Goal: Obtain resource: Obtain resource

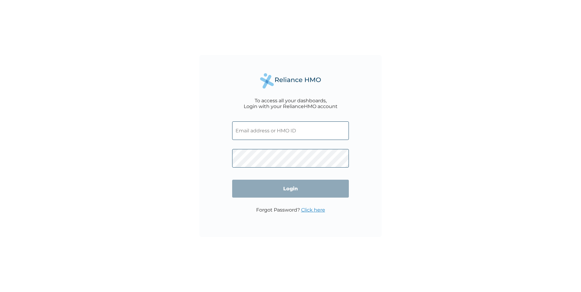
type input "ENP/11826/A"
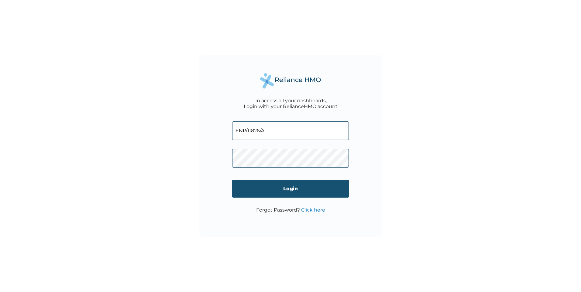
click at [267, 188] on input "Login" at bounding box center [290, 189] width 117 height 18
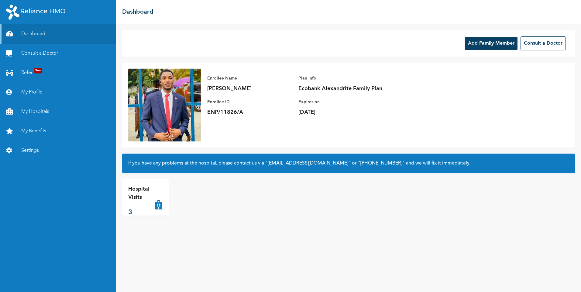
click at [30, 51] on link "Consult a Doctor" at bounding box center [58, 53] width 116 height 19
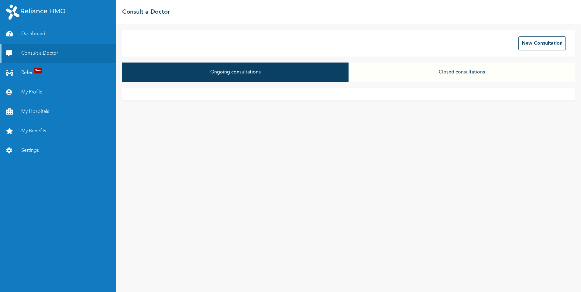
click at [428, 69] on button "Closed consultations" at bounding box center [461, 72] width 226 height 19
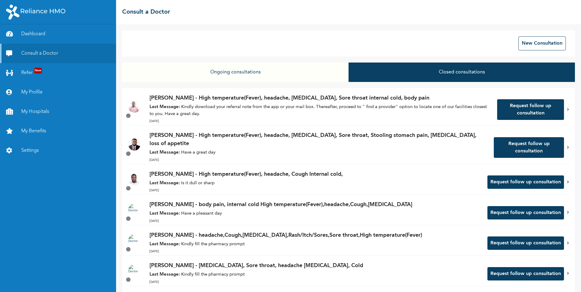
click at [254, 101] on p "[PERSON_NAME] - High temperature(Fever), headache, [MEDICAL_DATA], Sore throat …" at bounding box center [319, 98] width 341 height 8
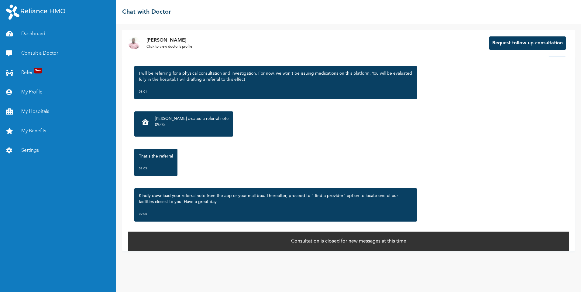
scroll to position [471, 0]
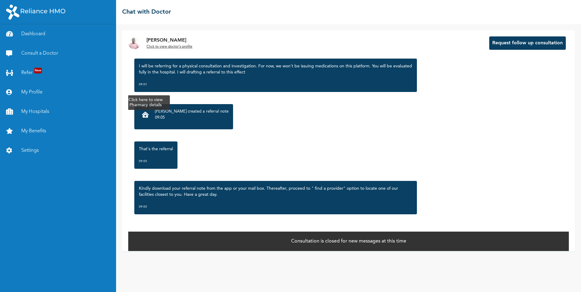
click at [147, 116] on icon at bounding box center [145, 115] width 7 height 6
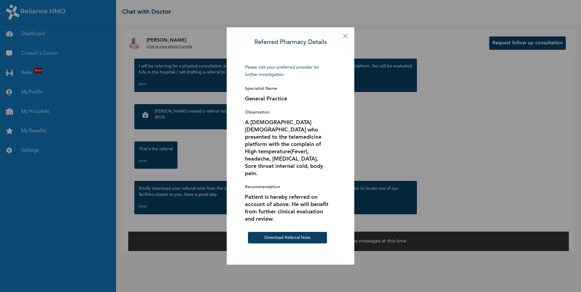
click at [343, 39] on span "×" at bounding box center [345, 36] width 6 height 6
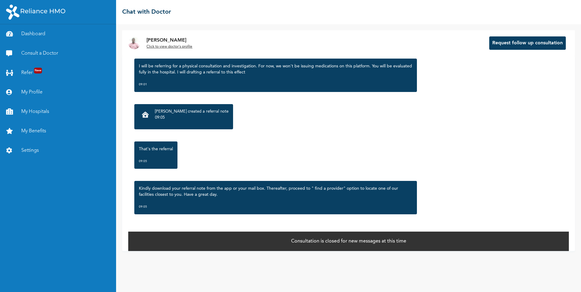
click at [205, 111] on p "[PERSON_NAME] created a referral note" at bounding box center [192, 112] width 74 height 6
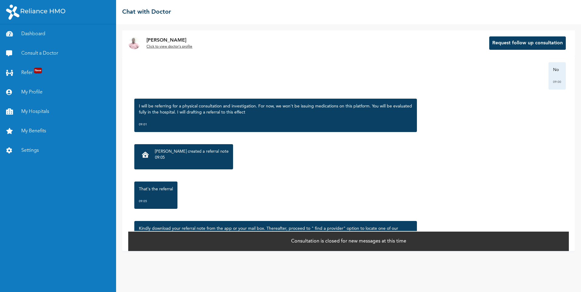
scroll to position [431, 0]
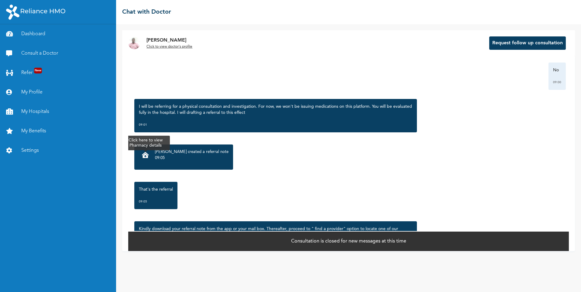
click at [142, 153] on div at bounding box center [145, 155] width 13 height 13
click at [148, 155] on icon at bounding box center [145, 155] width 7 height 6
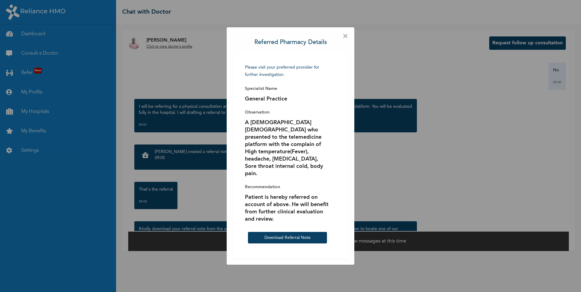
scroll to position [0, 0]
click at [290, 234] on button "Download Referral Note" at bounding box center [287, 238] width 79 height 12
click at [290, 236] on link "Download Referral Note" at bounding box center [287, 238] width 46 height 4
click at [345, 39] on span "×" at bounding box center [345, 36] width 6 height 6
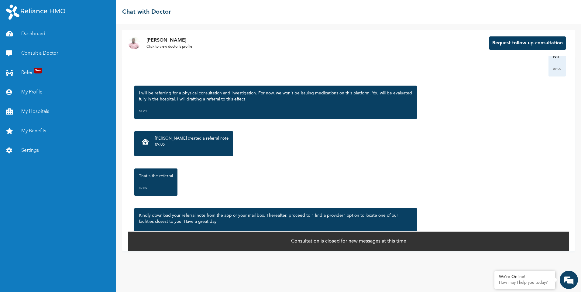
scroll to position [471, 0]
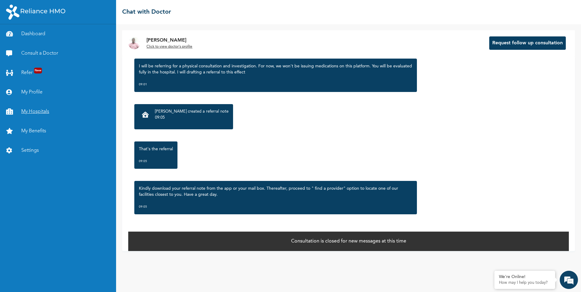
click at [25, 106] on link "My Hospitals" at bounding box center [58, 111] width 116 height 19
